Goal: Information Seeking & Learning: Learn about a topic

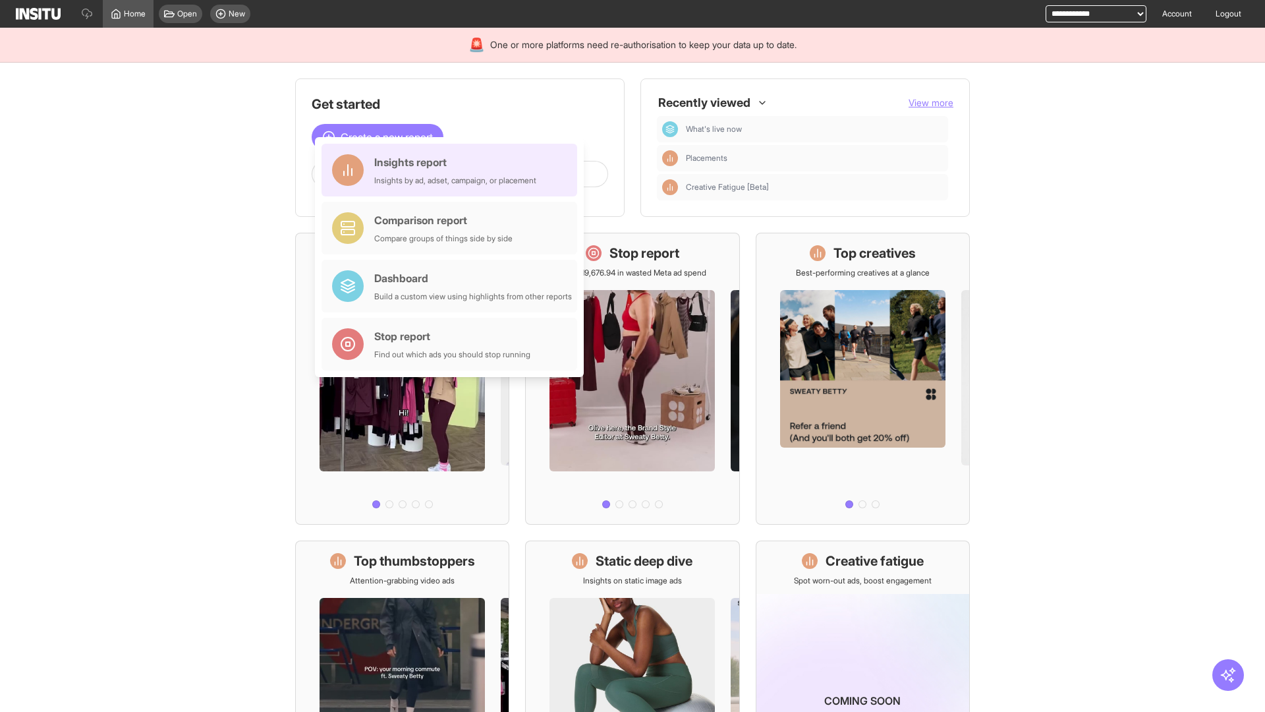
click at [453, 170] on div "Insights report Insights by ad, adset, campaign, or placement" at bounding box center [455, 170] width 162 height 32
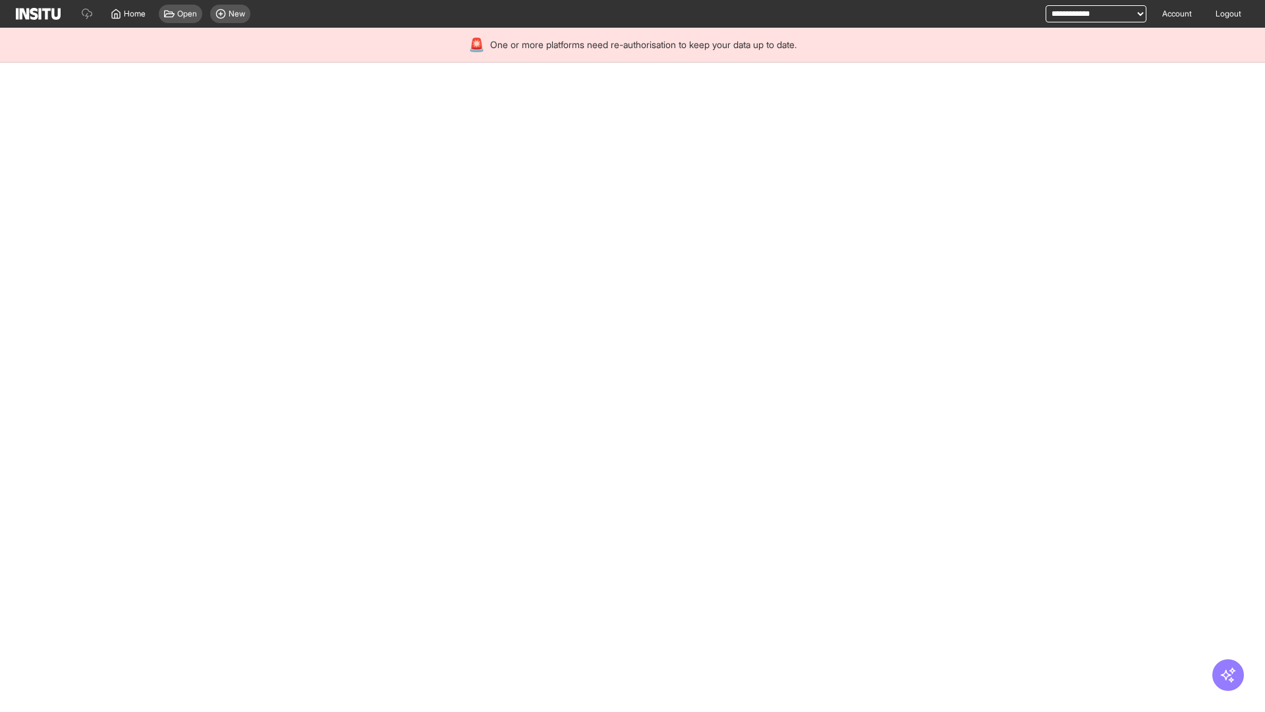
select select "**"
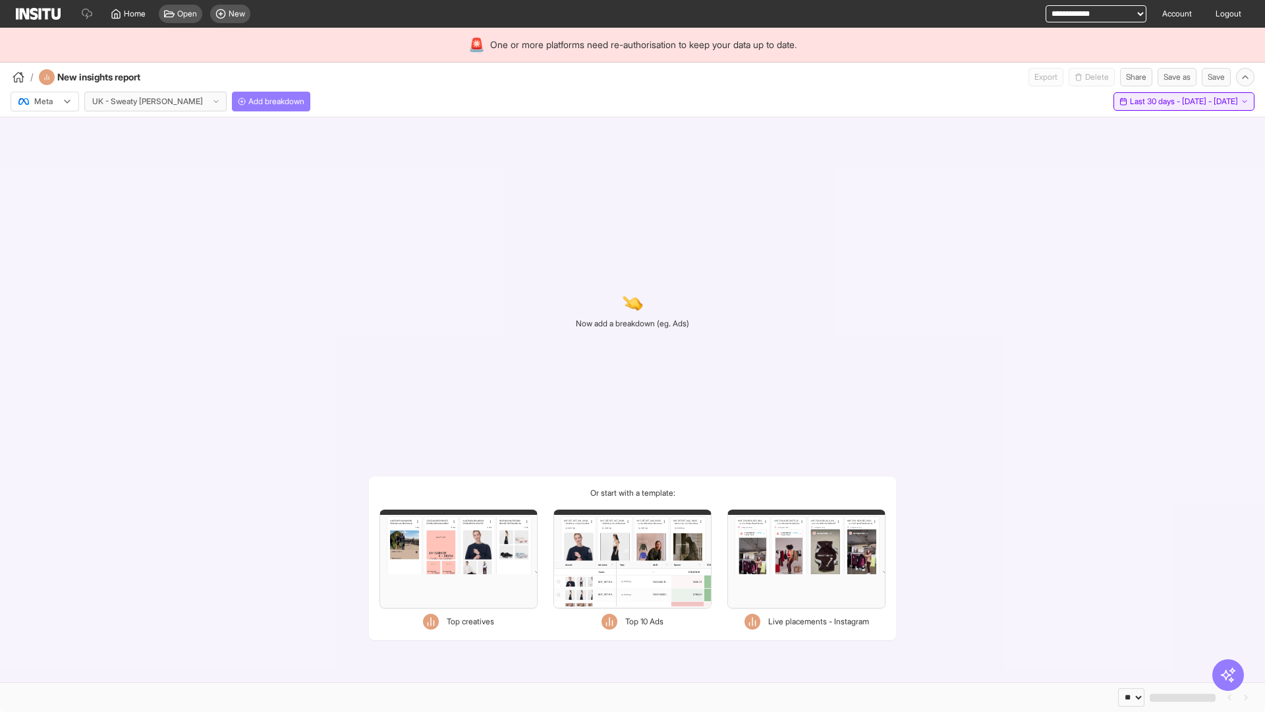
click at [1155, 101] on span "Last 30 days - [DATE] - [DATE]" at bounding box center [1184, 101] width 108 height 11
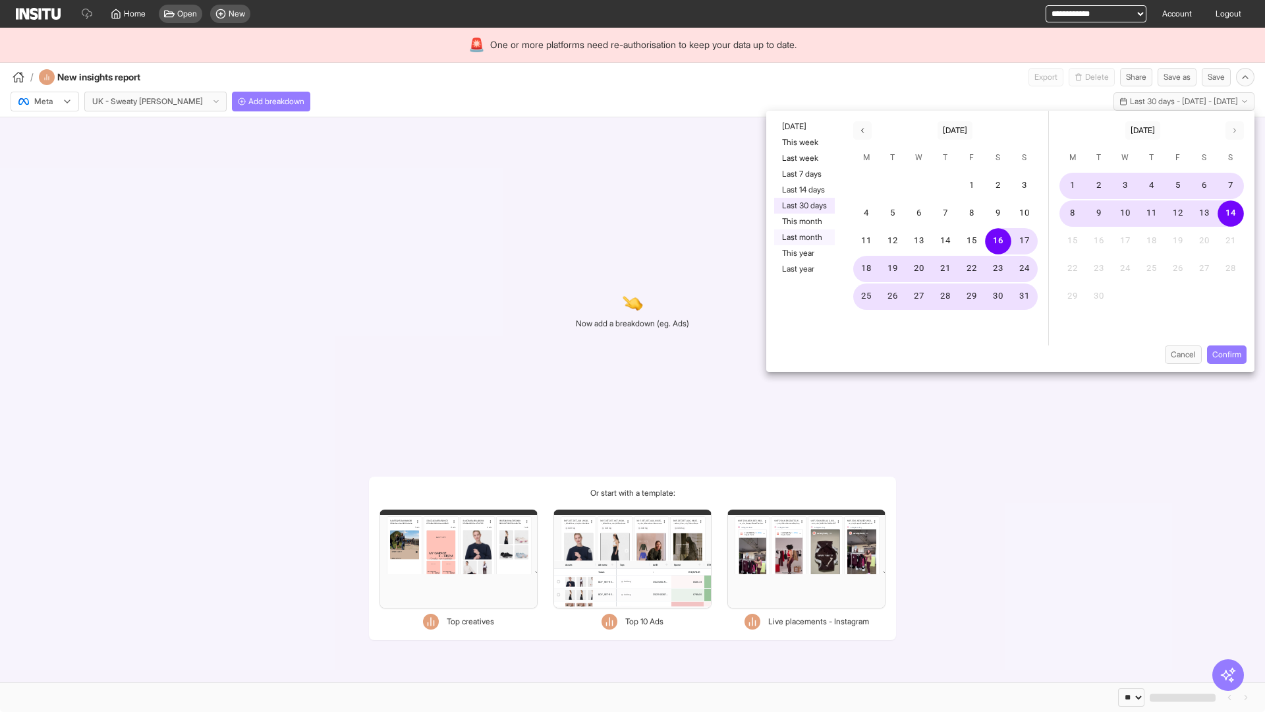
click at [803, 237] on button "Last month" at bounding box center [804, 237] width 61 height 16
